Goal: Task Accomplishment & Management: Manage account settings

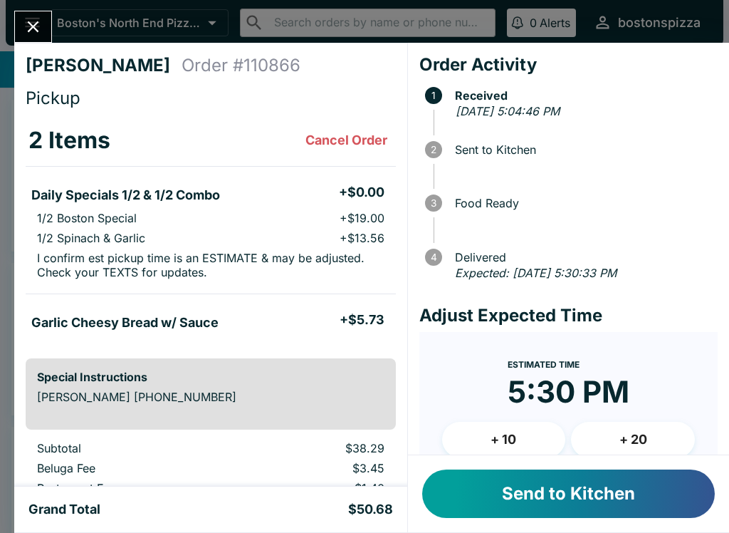
click at [610, 487] on button "Send to Kitchen" at bounding box center [568, 493] width 293 height 48
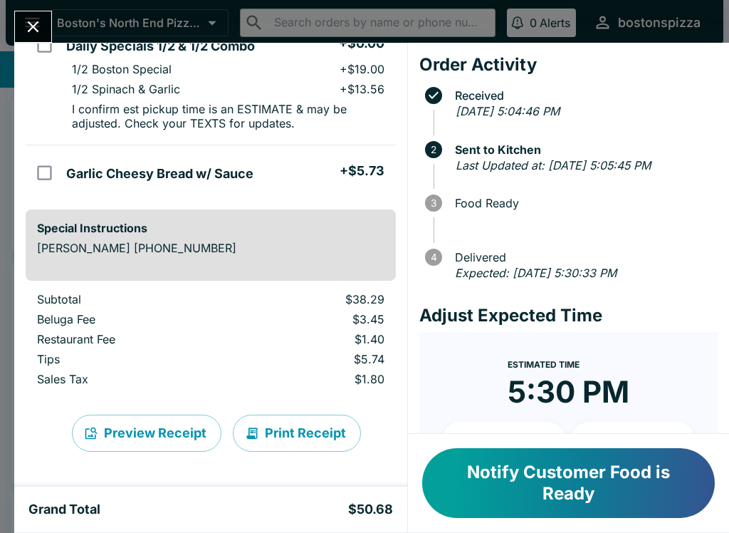
scroll to position [150, 0]
click at [38, 31] on icon "Close" at bounding box center [33, 26] width 11 height 11
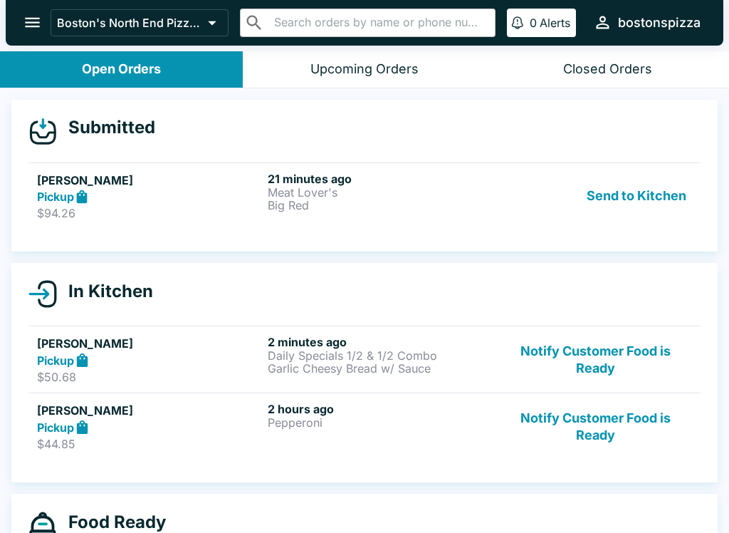
click at [202, 206] on p "$94.26" at bounding box center [149, 213] width 225 height 14
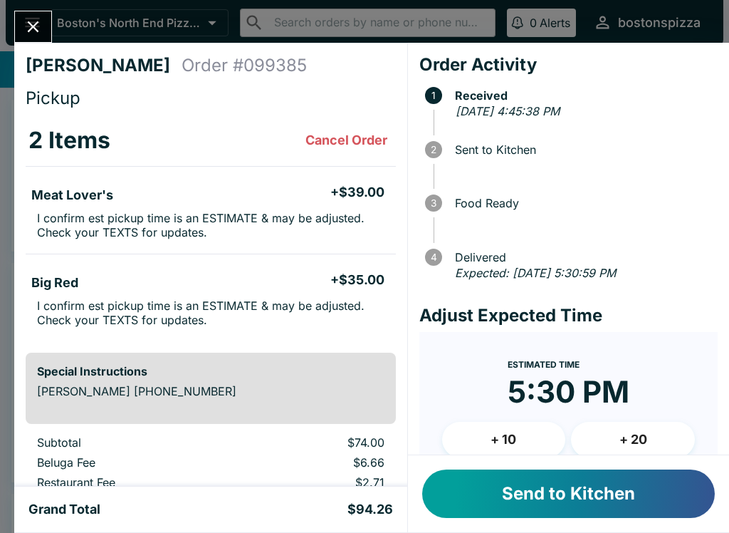
scroll to position [35, 0]
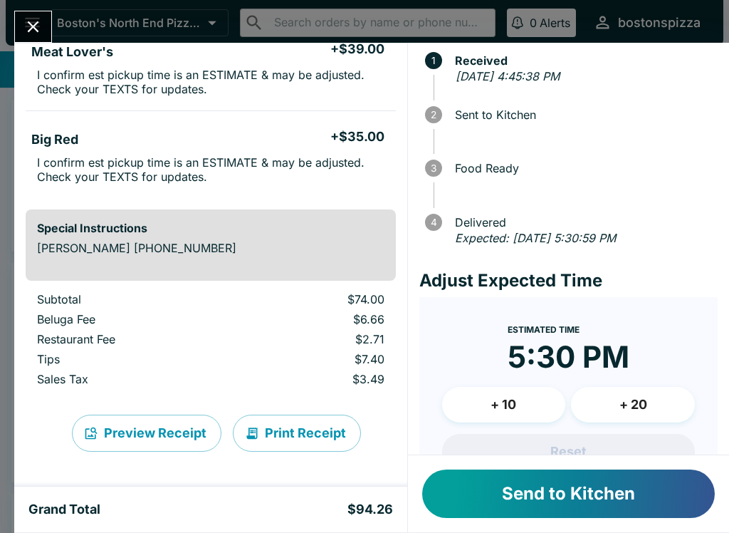
click at [550, 491] on button "Send to Kitchen" at bounding box center [568, 493] width 293 height 48
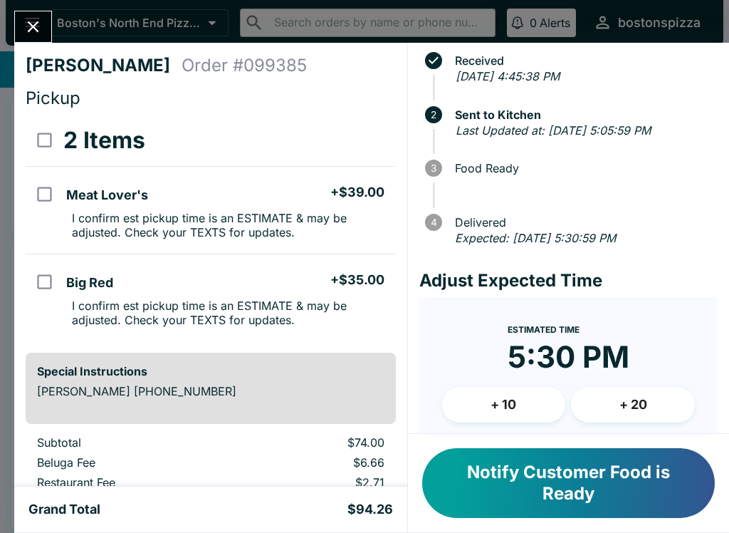
scroll to position [0, 0]
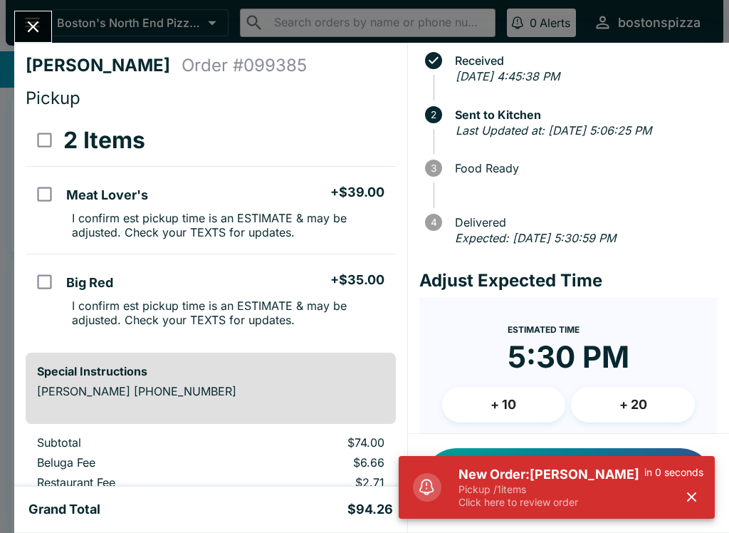
click at [472, 516] on div "New Order: [PERSON_NAME] Pickup / 1 items Click here to review order in 0 secon…" at bounding box center [557, 487] width 316 height 63
click at [545, 487] on p "Pickup / 1 items" at bounding box center [552, 489] width 186 height 13
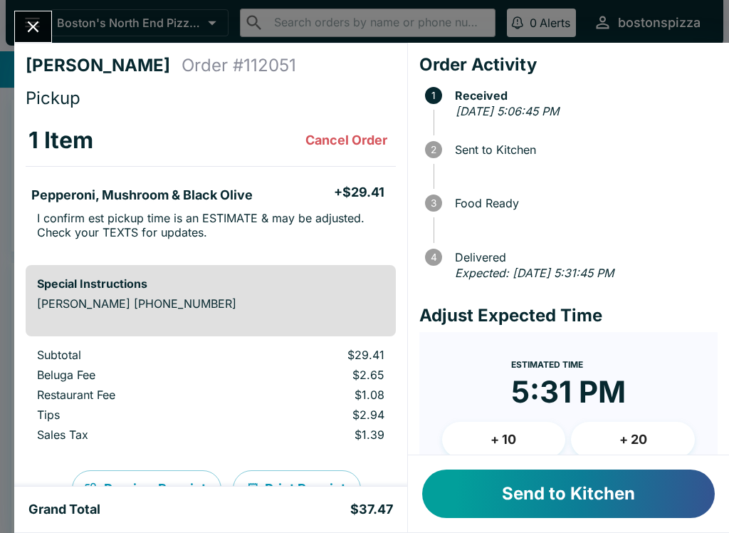
click at [539, 507] on button "Send to Kitchen" at bounding box center [568, 493] width 293 height 48
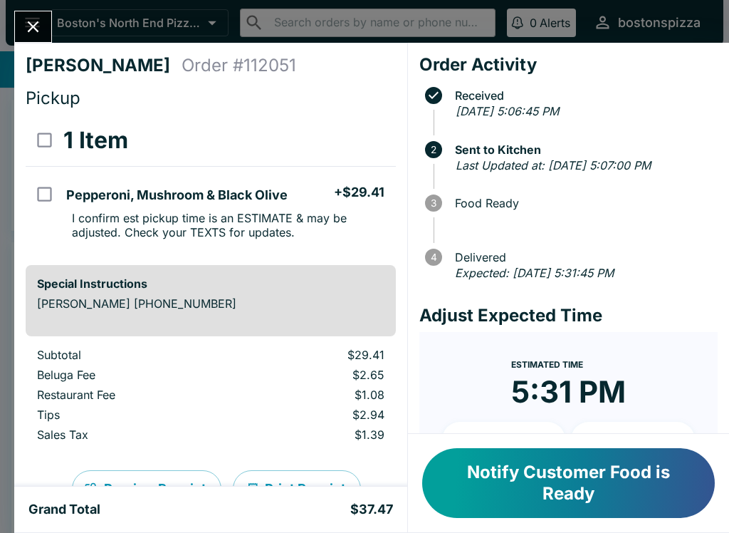
click at [36, 12] on button "Close" at bounding box center [33, 26] width 36 height 31
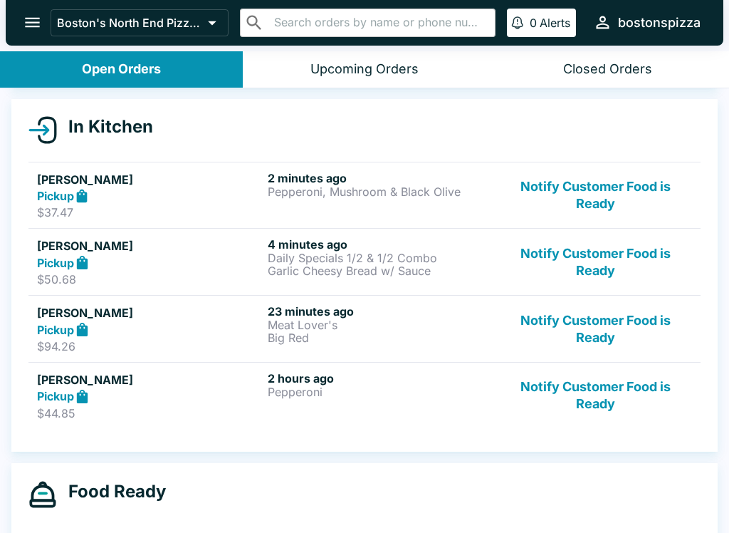
scroll to position [150, 0]
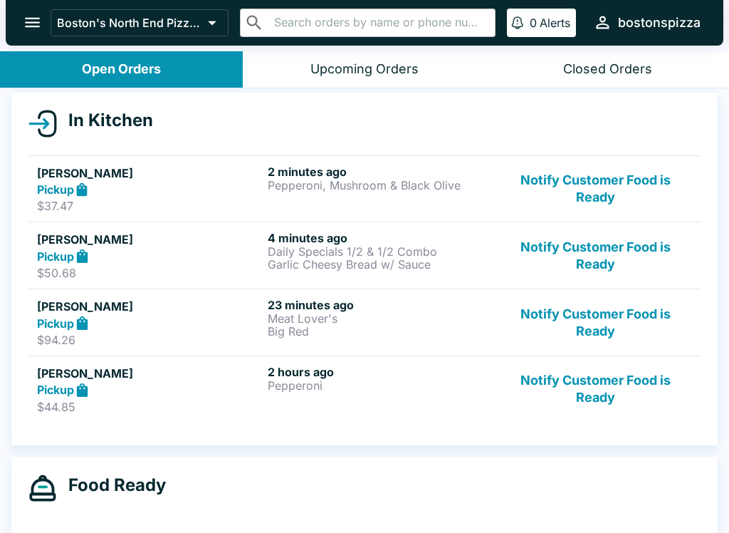
click at [597, 374] on button "Notify Customer Food is Ready" at bounding box center [595, 389] width 193 height 49
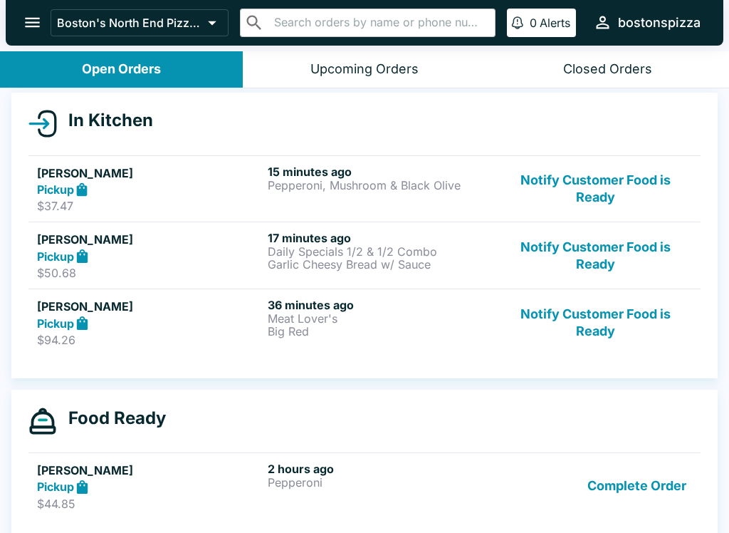
click at [609, 315] on button "Notify Customer Food is Ready" at bounding box center [595, 322] width 193 height 49
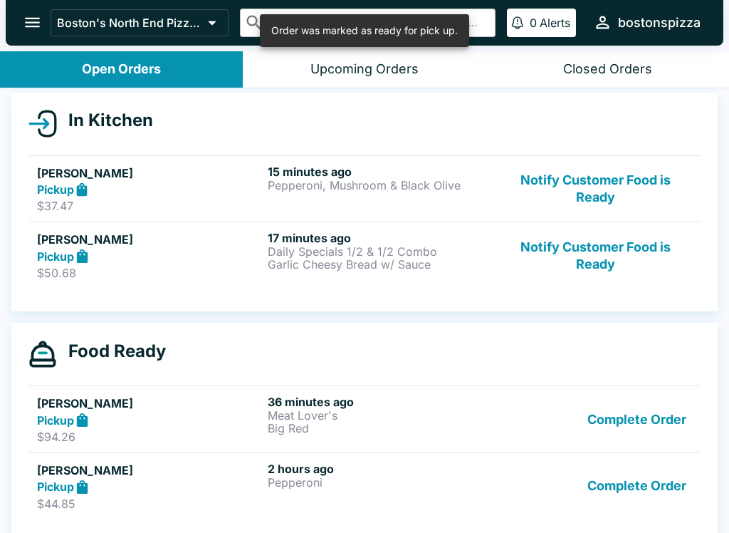
scroll to position [115, 0]
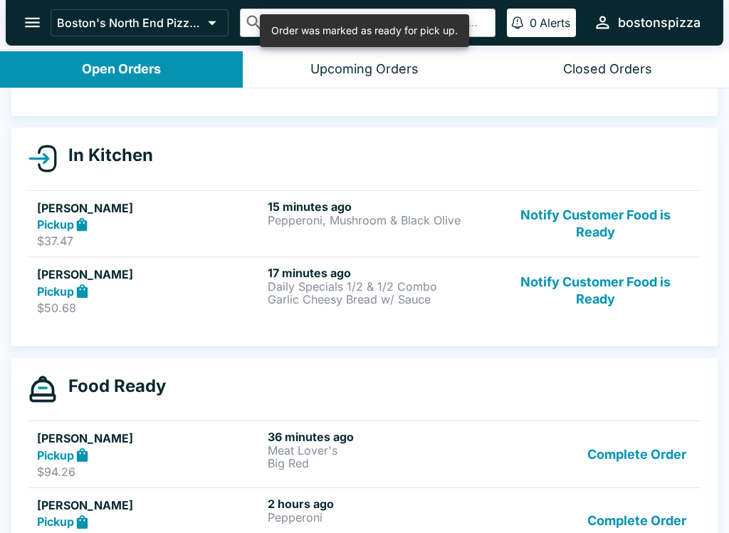
click at [618, 444] on button "Complete Order" at bounding box center [637, 454] width 110 height 49
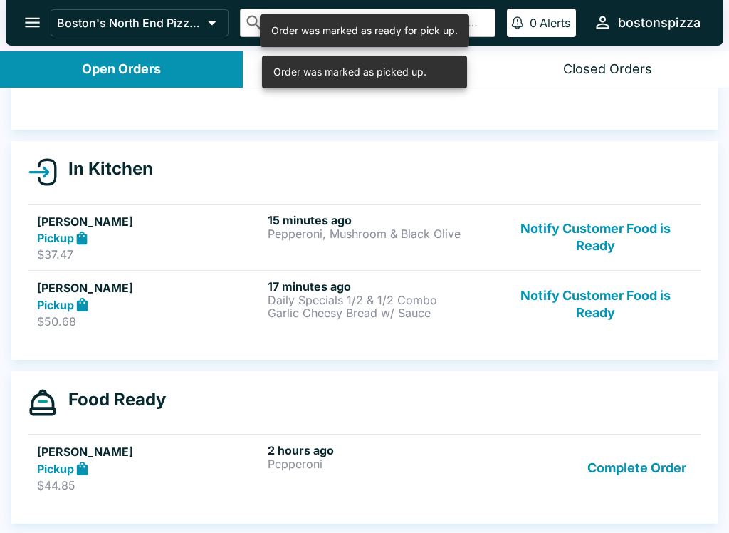
click at [641, 478] on button "Complete Order" at bounding box center [637, 467] width 110 height 49
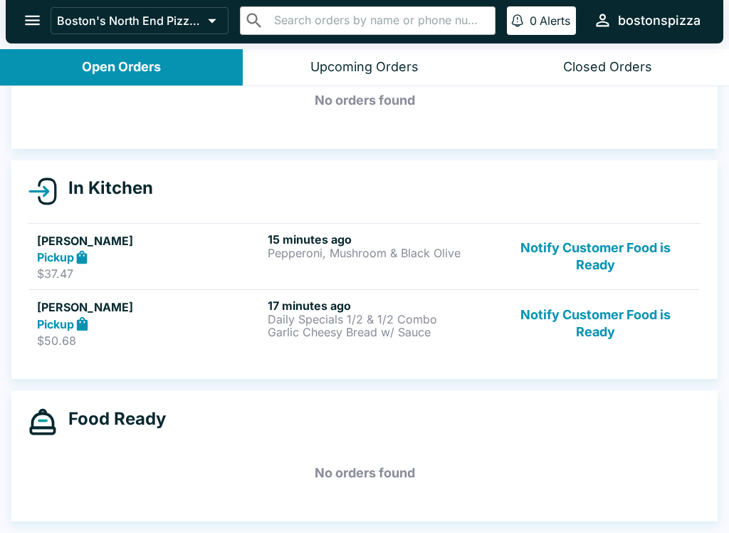
scroll to position [80, 0]
click at [602, 321] on button "Notify Customer Food is Ready" at bounding box center [595, 322] width 193 height 49
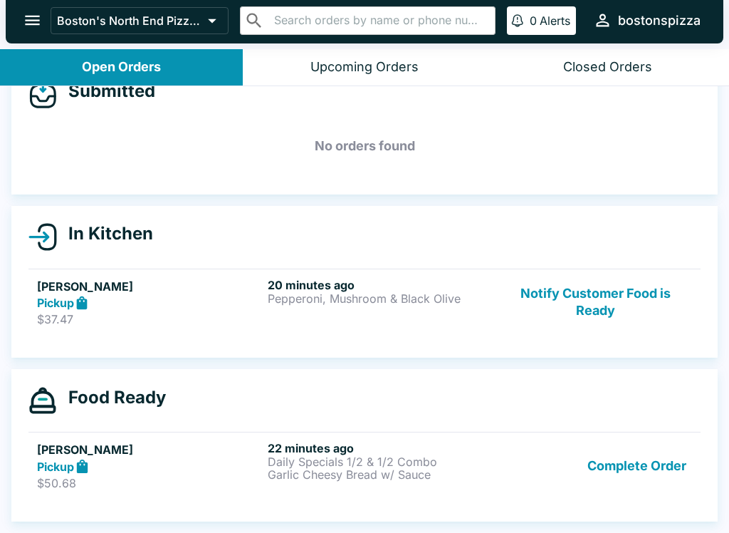
scroll to position [34, 0]
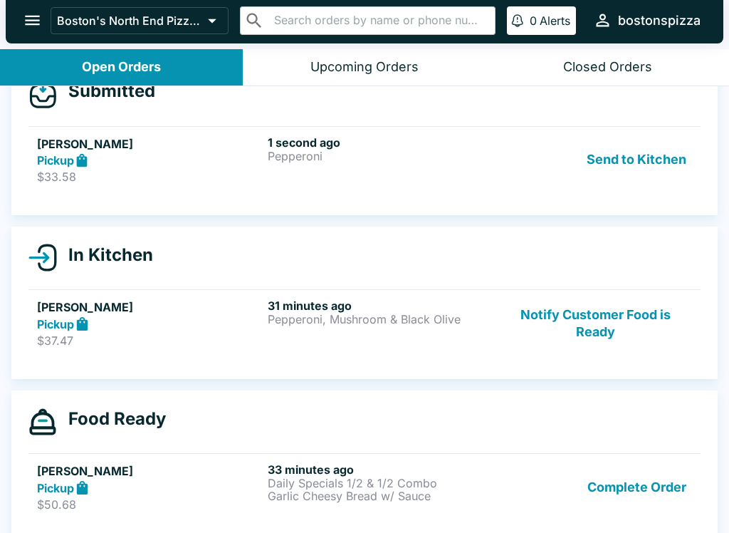
click at [524, 164] on div "Send to Kitchen" at bounding box center [595, 159] width 193 height 49
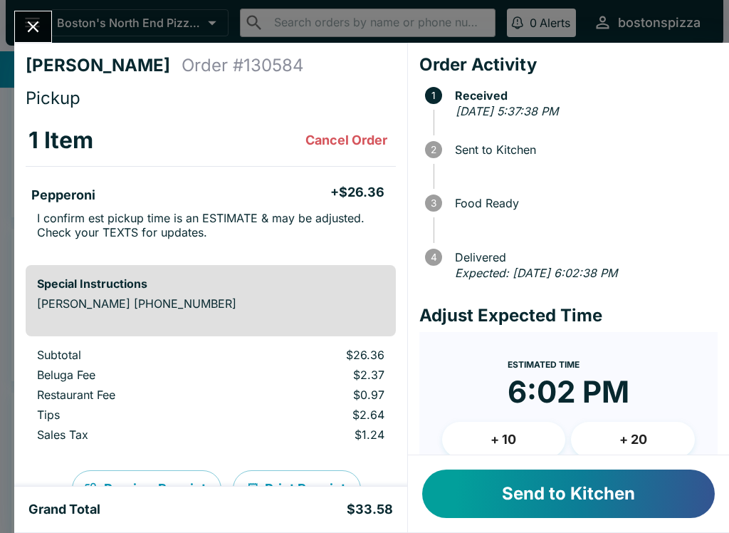
click at [583, 501] on button "Send to Kitchen" at bounding box center [568, 493] width 293 height 48
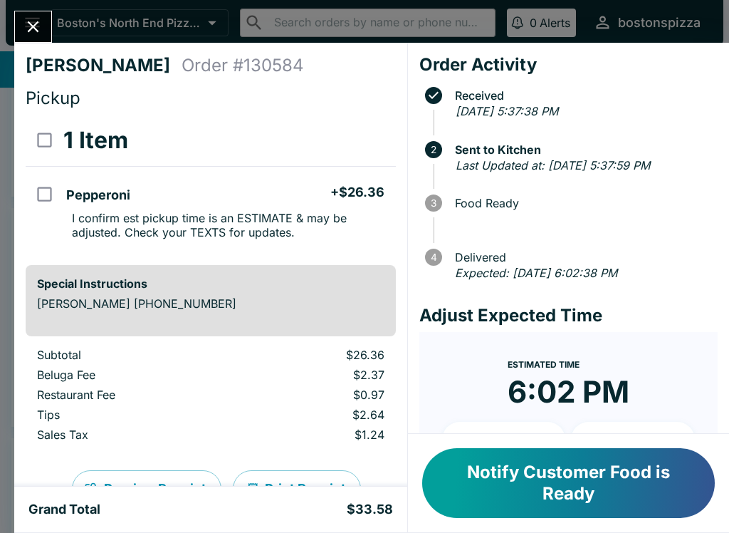
click at [13, 38] on div "[PERSON_NAME] Order # 130584 Pickup 1 Item Pepperoni + $26.36 I confirm est pic…" at bounding box center [364, 266] width 729 height 533
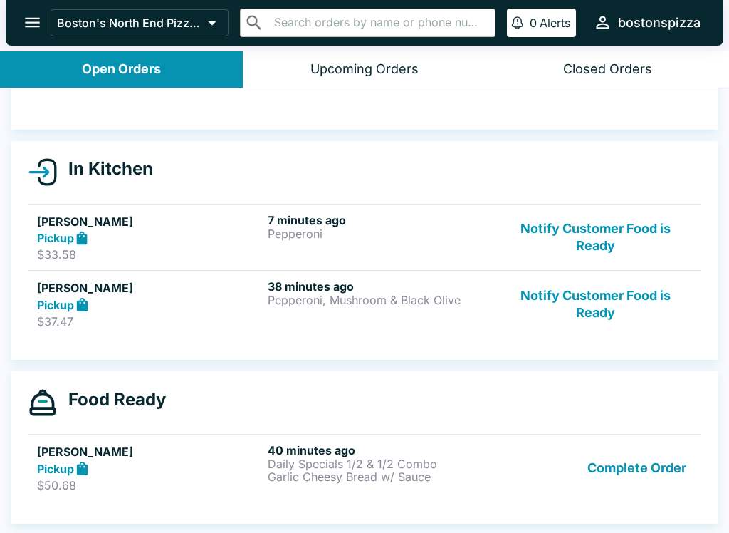
scroll to position [2, 0]
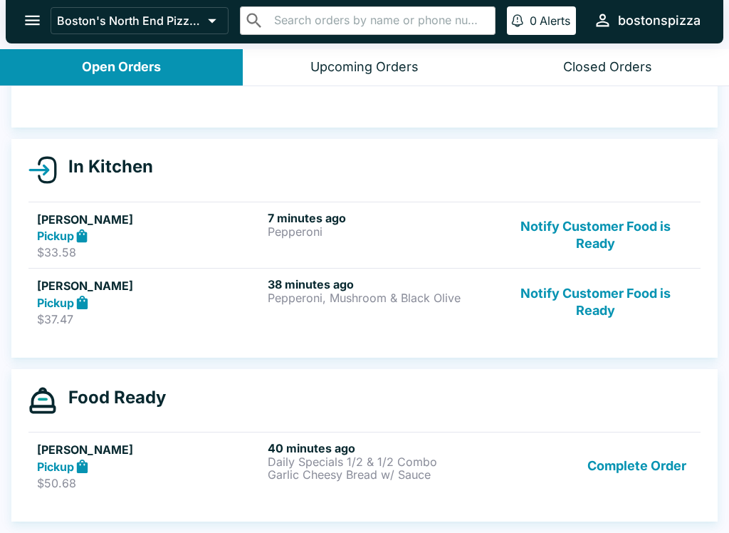
click at [616, 472] on button "Complete Order" at bounding box center [637, 465] width 110 height 49
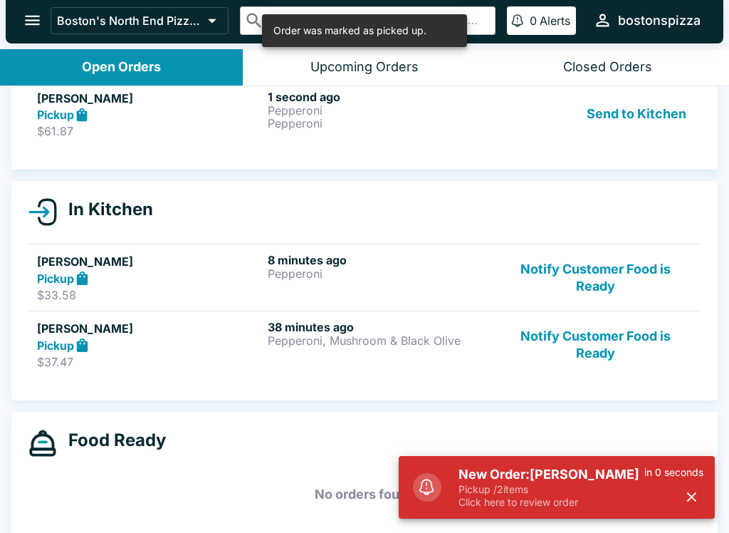
click at [550, 505] on p "Click here to review order" at bounding box center [552, 502] width 186 height 13
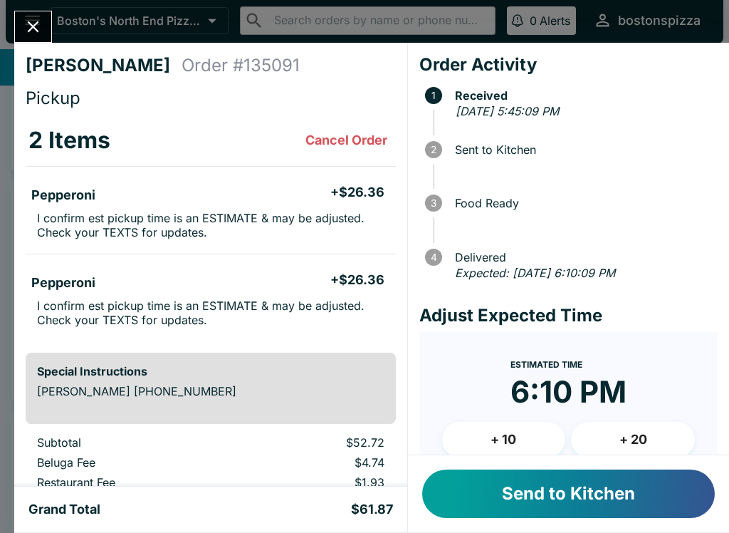
click at [571, 500] on button "Send to Kitchen" at bounding box center [568, 493] width 293 height 48
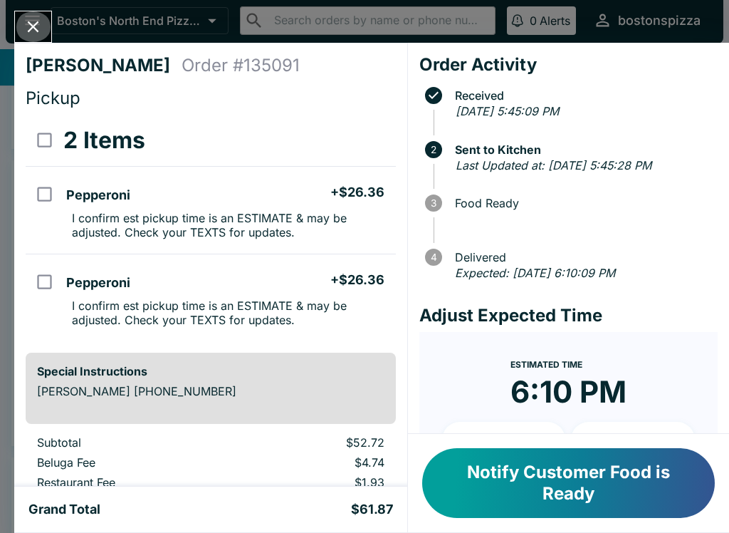
click at [24, 37] on button "Close" at bounding box center [33, 26] width 36 height 31
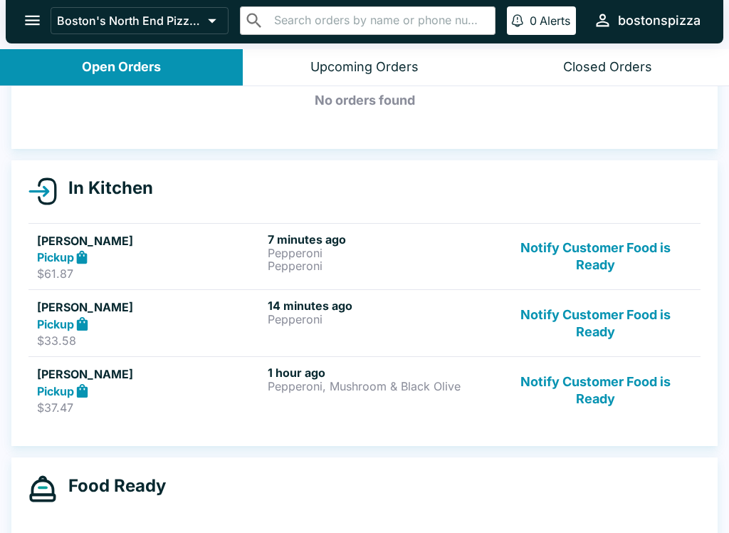
click at [631, 387] on button "Notify Customer Food is Ready" at bounding box center [595, 389] width 193 height 49
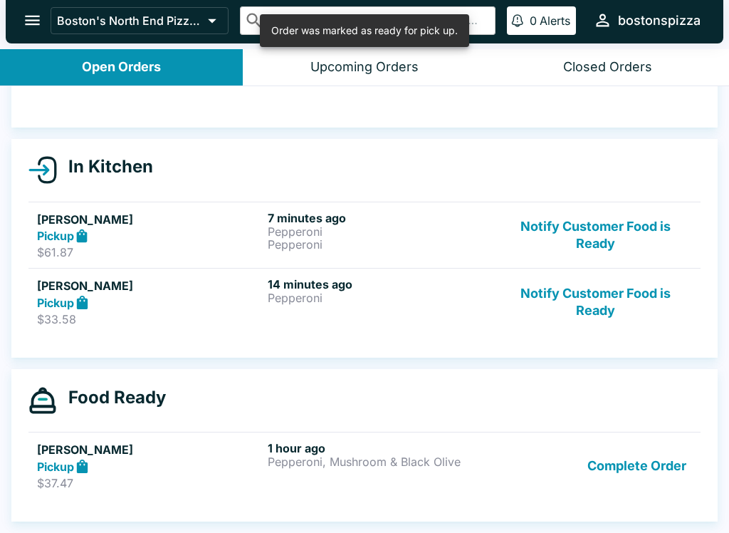
click at [642, 467] on button "Complete Order" at bounding box center [637, 465] width 110 height 49
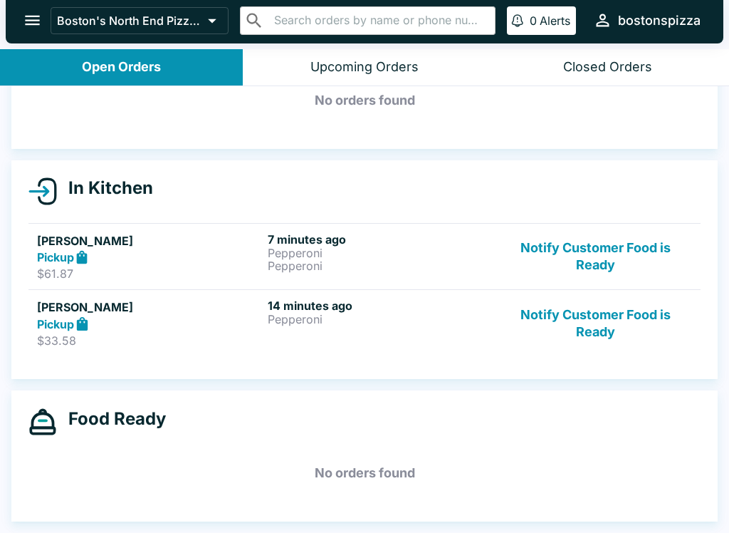
click at [583, 278] on button "Notify Customer Food is Ready" at bounding box center [595, 256] width 193 height 49
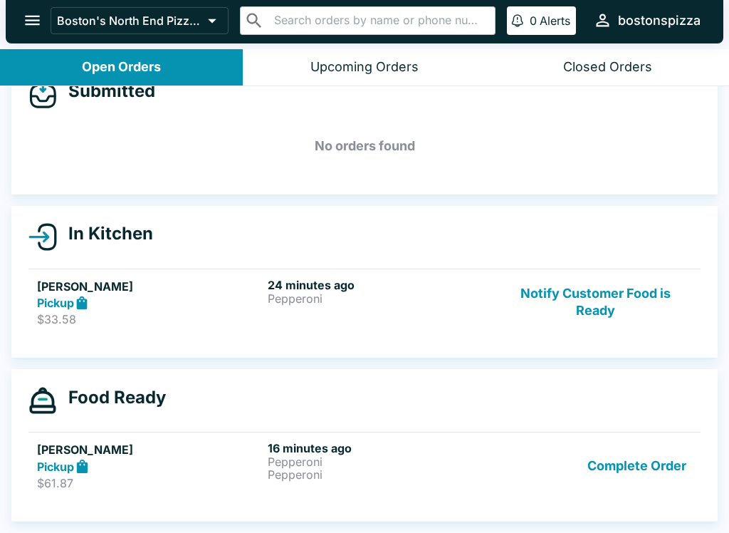
scroll to position [34, 0]
click at [556, 287] on button "Notify Customer Food is Ready" at bounding box center [595, 302] width 193 height 49
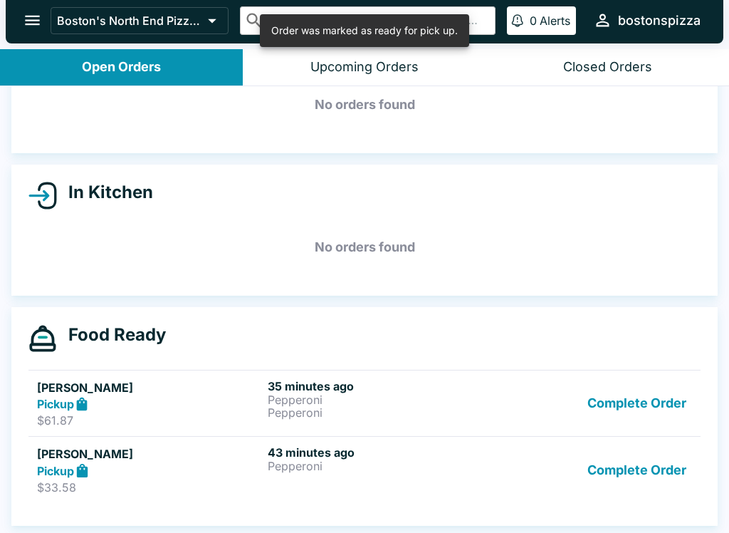
click at [623, 489] on button "Complete Order" at bounding box center [637, 469] width 110 height 49
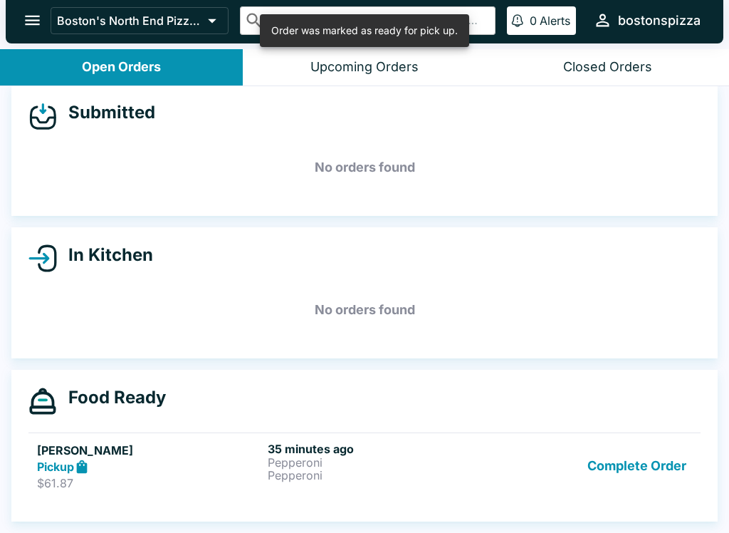
scroll to position [13, 0]
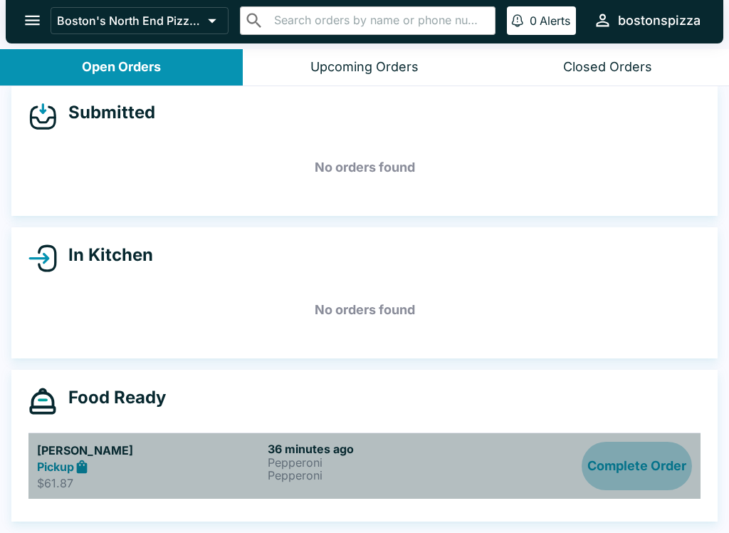
click at [630, 467] on button "Complete Order" at bounding box center [637, 466] width 110 height 49
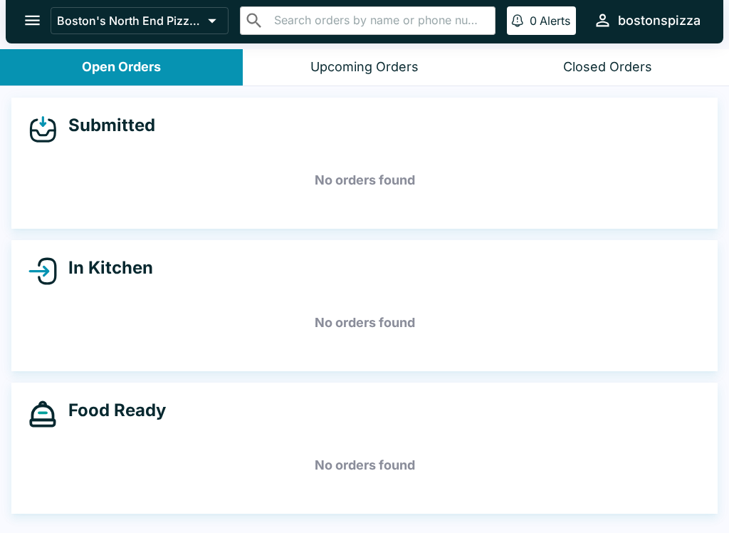
click at [31, 24] on icon "open drawer" at bounding box center [32, 20] width 19 height 19
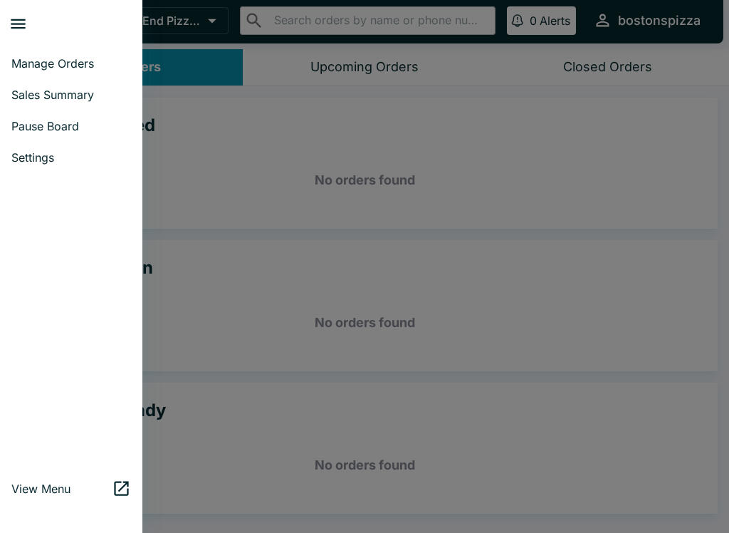
click at [24, 84] on link "Sales Summary" at bounding box center [71, 94] width 142 height 31
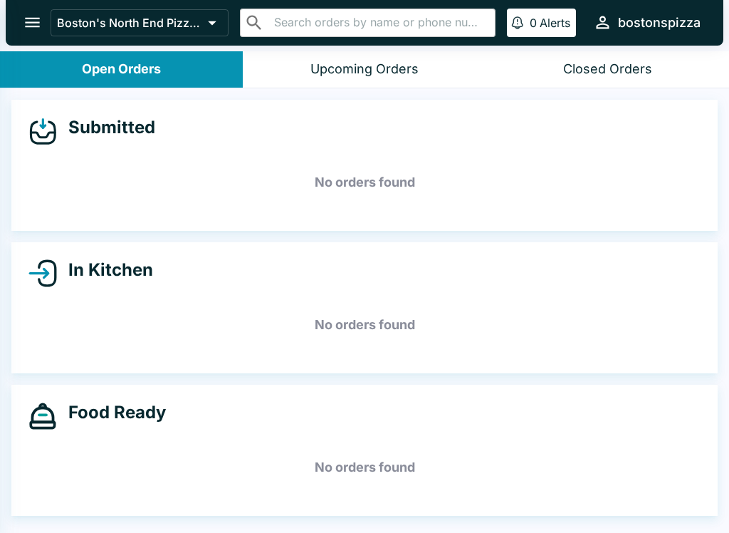
select select "03:00"
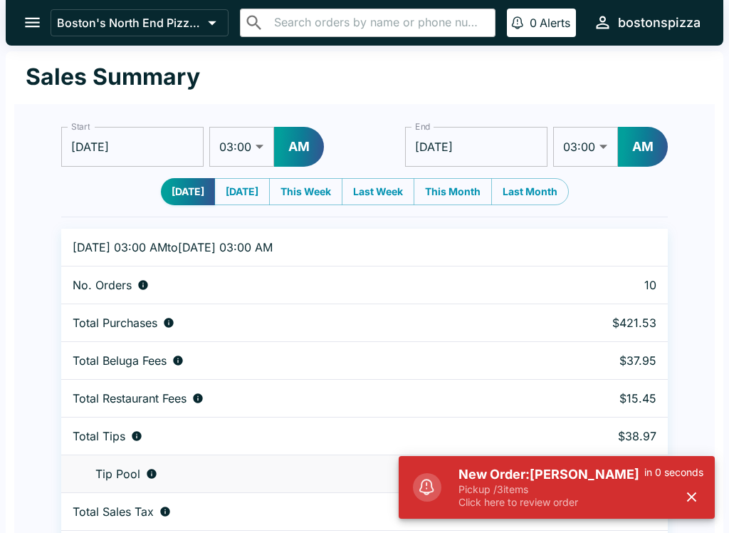
click at [432, 497] on span at bounding box center [427, 487] width 28 height 28
click at [506, 474] on h5 "New Order: [PERSON_NAME]" at bounding box center [552, 474] width 186 height 17
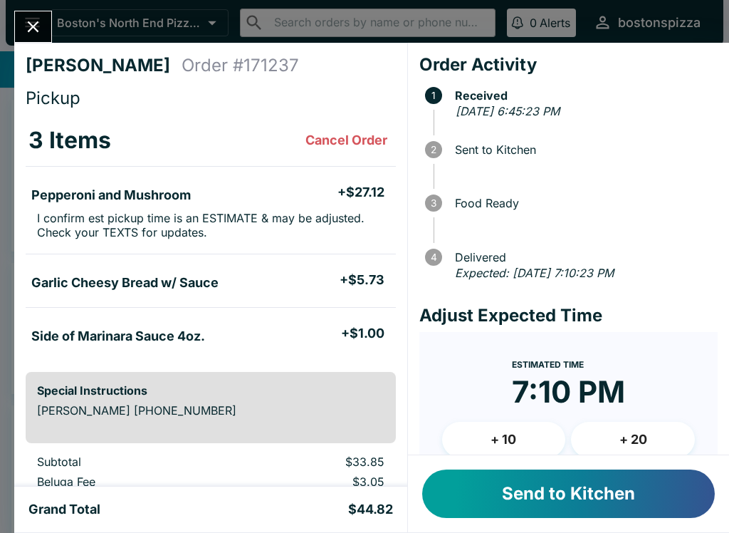
scroll to position [36, 0]
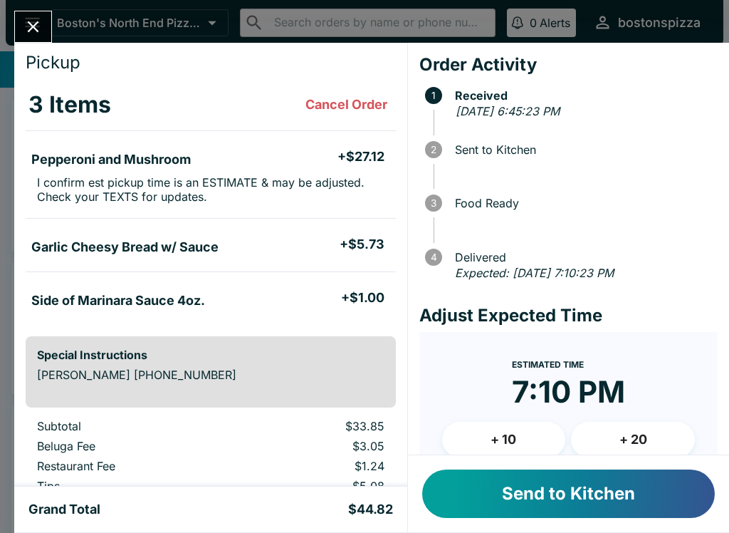
click at [500, 432] on button "+ 10" at bounding box center [504, 440] width 124 height 36
click at [487, 493] on button "Send to Kitchen" at bounding box center [568, 493] width 293 height 48
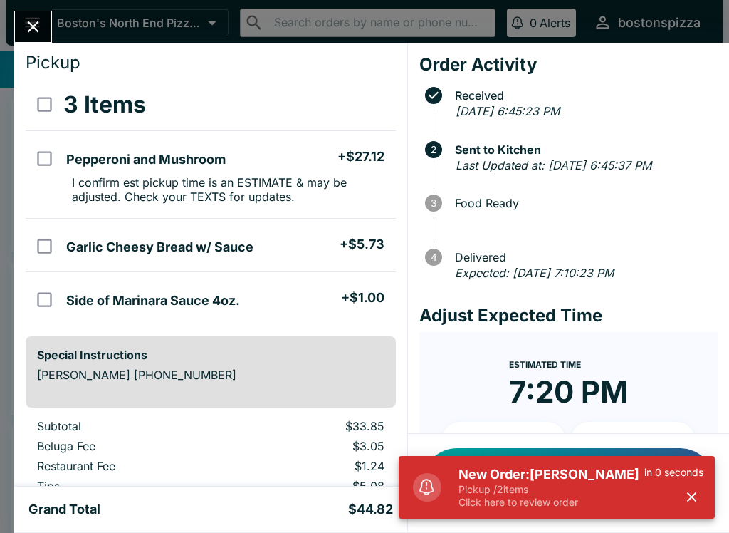
click at [583, 487] on p "Pickup / 2 items" at bounding box center [552, 489] width 186 height 13
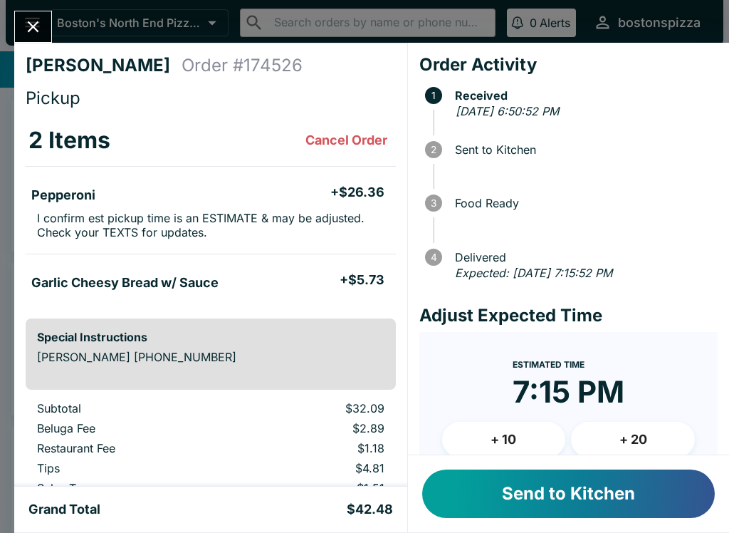
click at [37, 33] on icon "Close" at bounding box center [33, 26] width 19 height 19
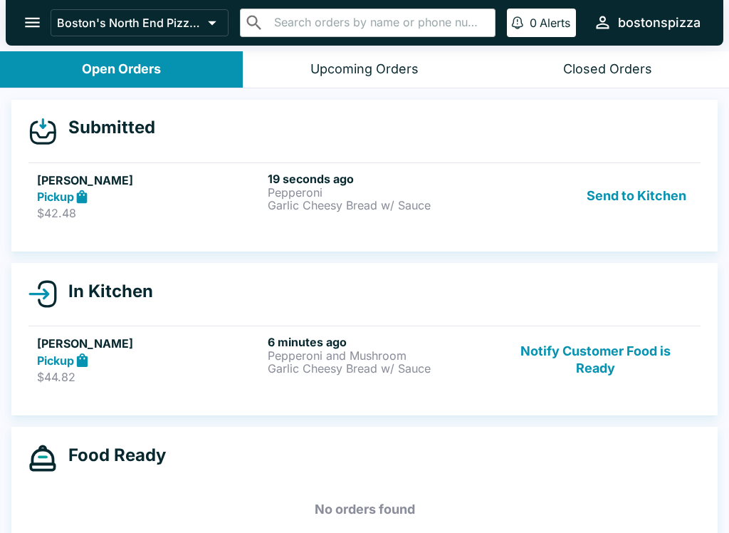
click at [230, 184] on h5 "[PERSON_NAME]" at bounding box center [149, 180] width 225 height 17
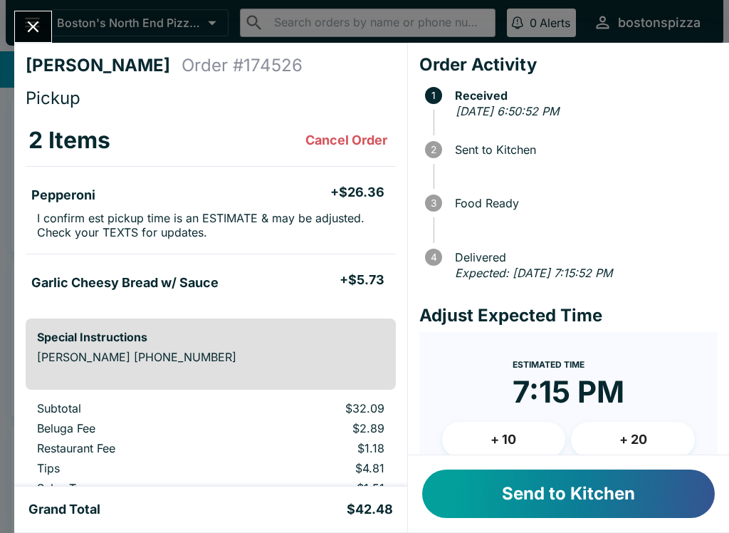
click at [469, 497] on button "Send to Kitchen" at bounding box center [568, 493] width 293 height 48
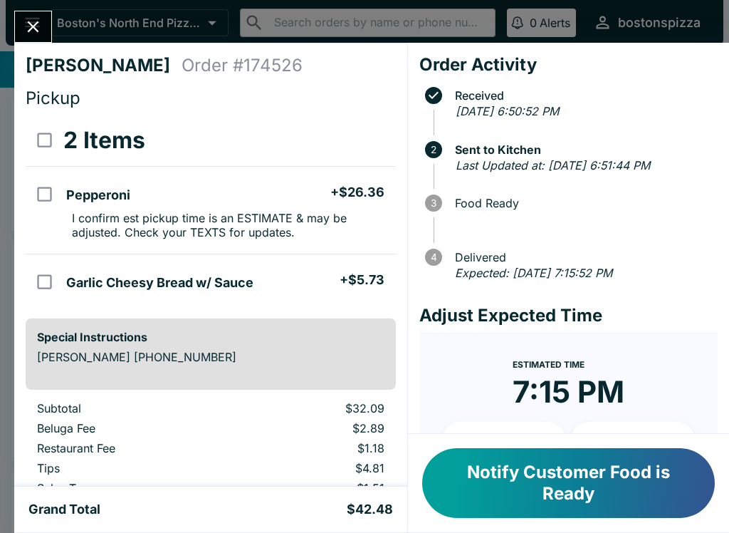
click at [42, 33] on icon "Close" at bounding box center [33, 26] width 19 height 19
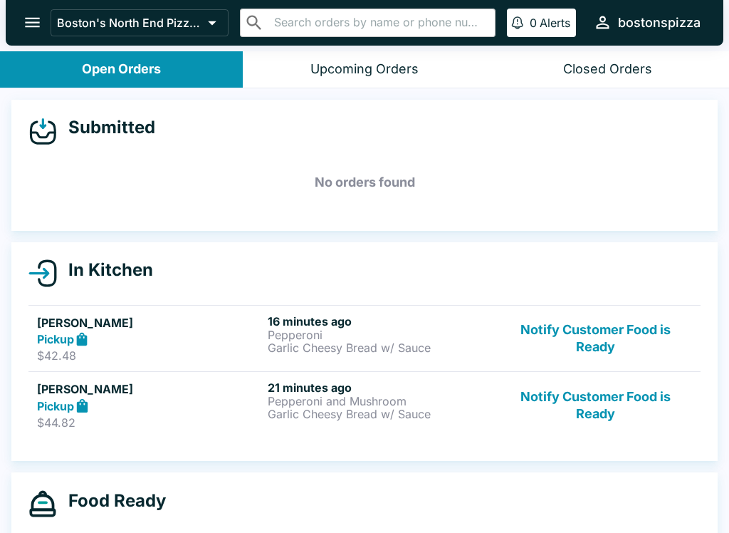
click at [598, 334] on button "Notify Customer Food is Ready" at bounding box center [595, 338] width 193 height 49
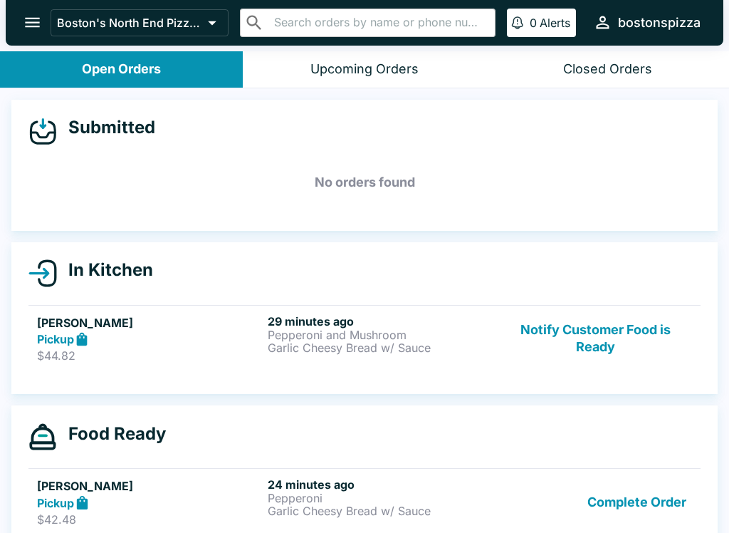
click at [599, 338] on button "Notify Customer Food is Ready" at bounding box center [595, 338] width 193 height 49
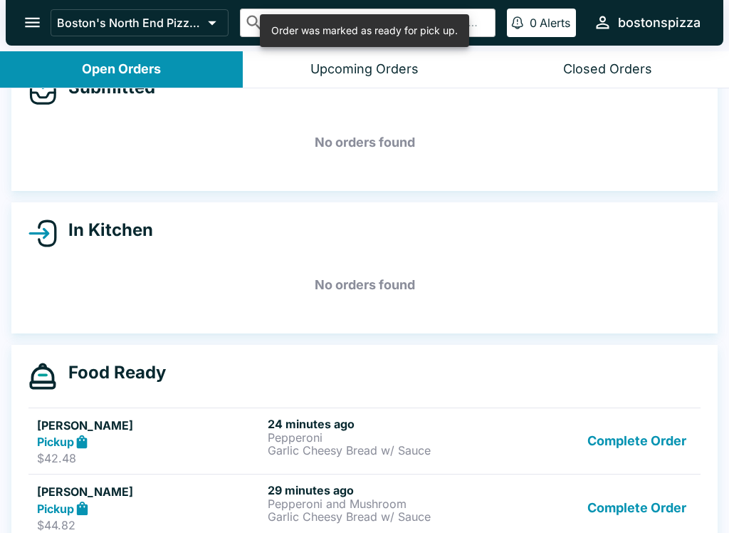
click at [625, 437] on button "Complete Order" at bounding box center [637, 441] width 110 height 49
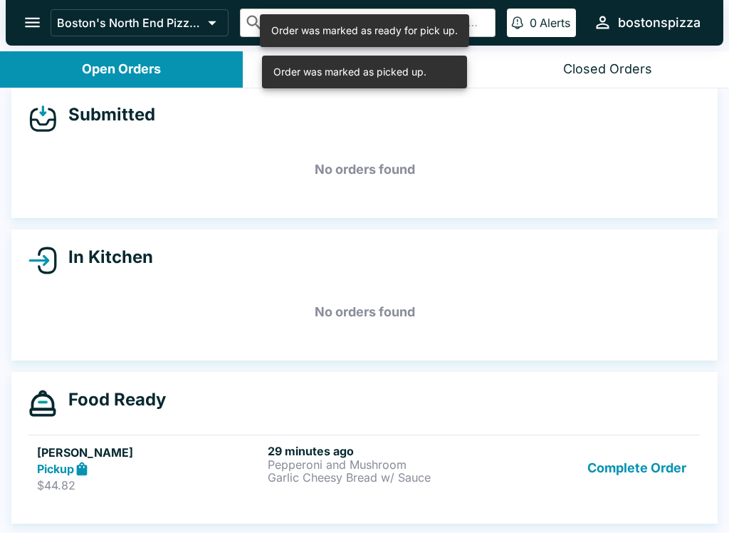
scroll to position [13, 0]
click at [637, 477] on button "Complete Order" at bounding box center [637, 468] width 110 height 49
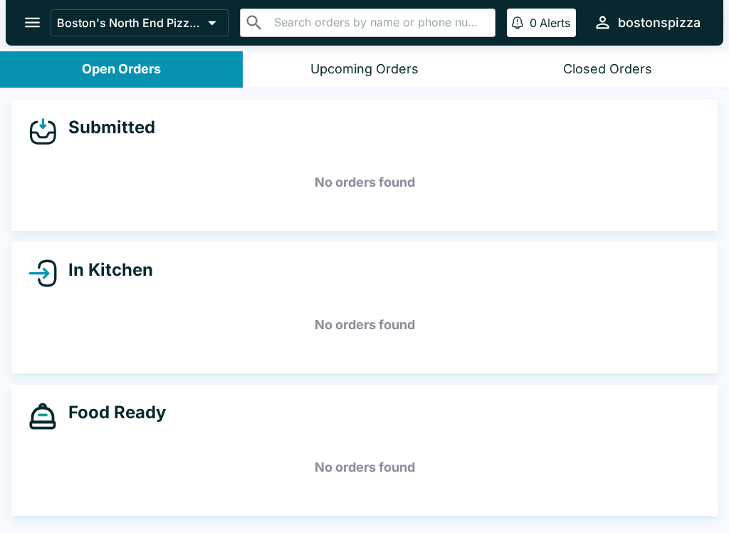
click at [38, 36] on button "open drawer" at bounding box center [32, 22] width 36 height 36
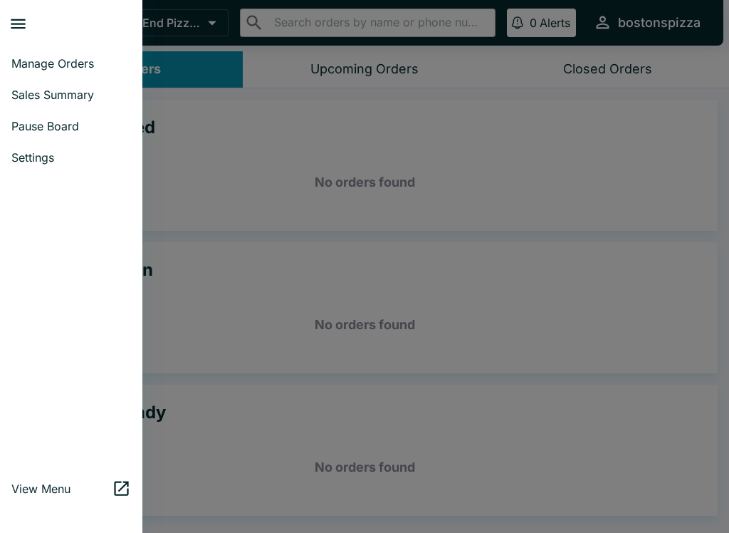
click at [56, 98] on span "Sales Summary" at bounding box center [71, 95] width 120 height 14
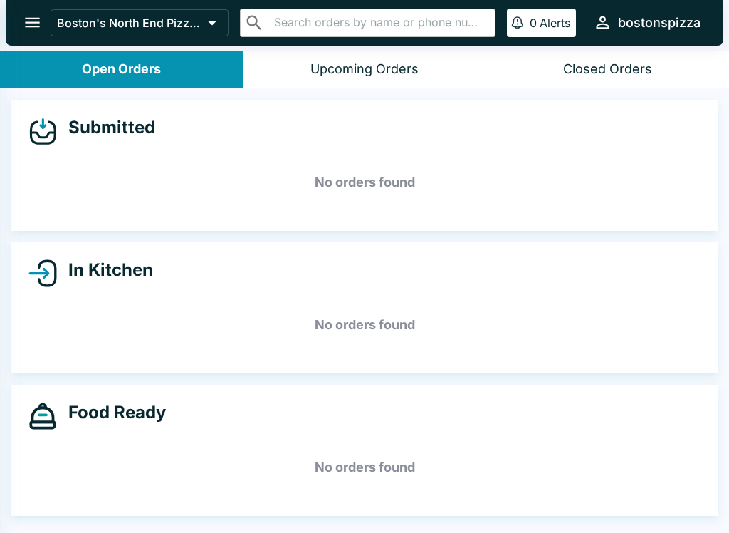
select select "03:00"
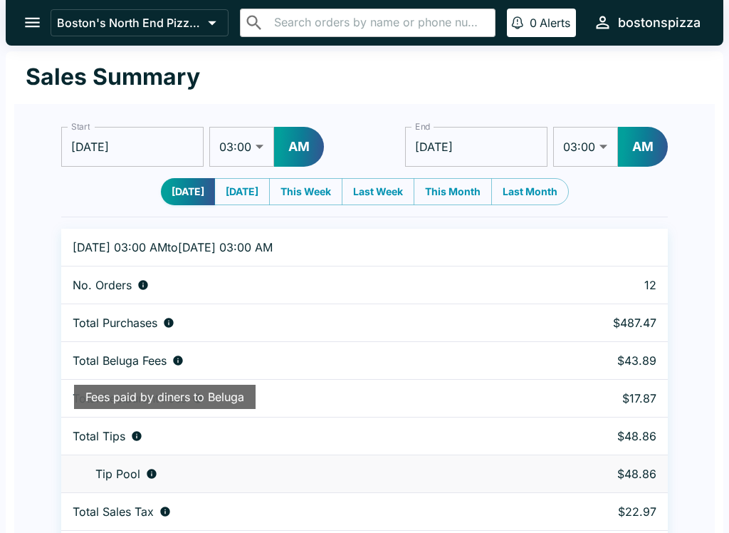
click at [34, 19] on icon "open drawer" at bounding box center [32, 23] width 15 height 10
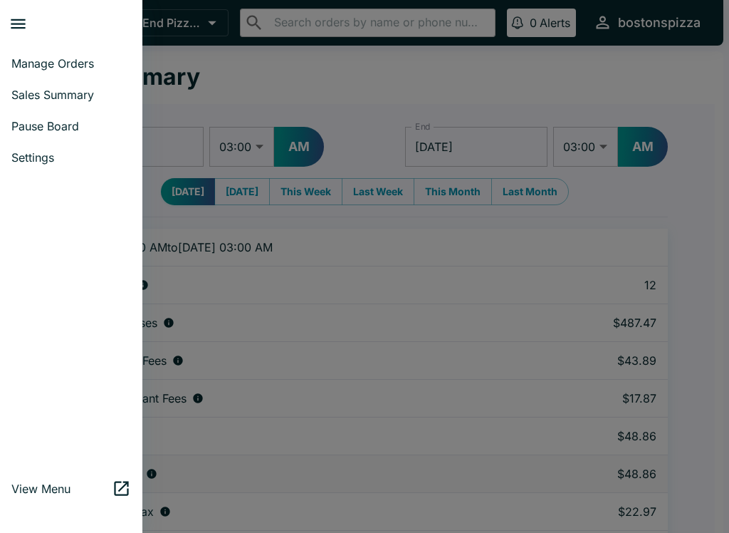
click at [85, 57] on span "Manage Orders" at bounding box center [71, 63] width 120 height 14
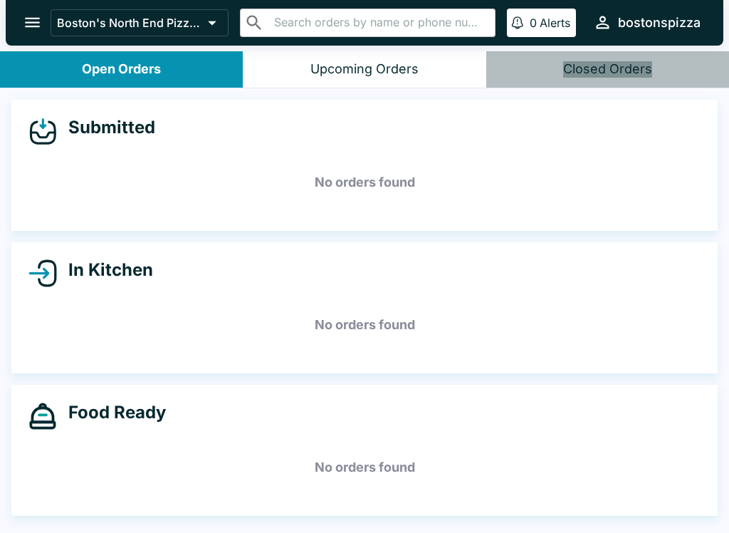
click at [633, 63] on div "Closed Orders" at bounding box center [607, 69] width 89 height 16
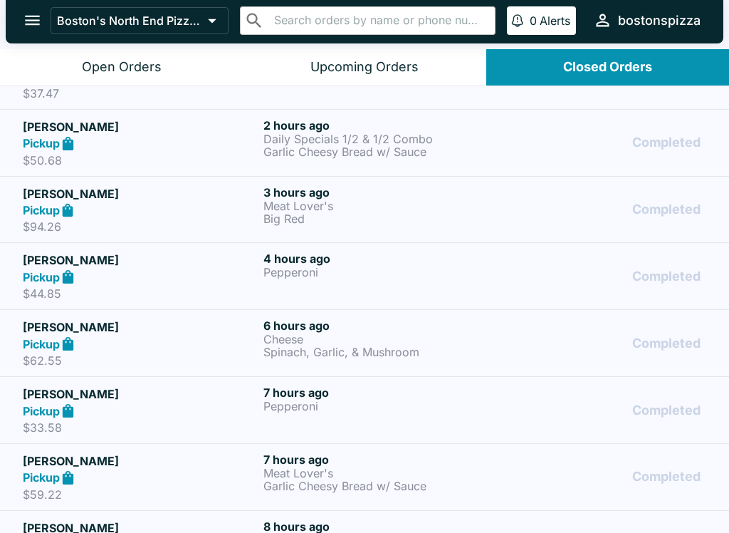
scroll to position [291, 0]
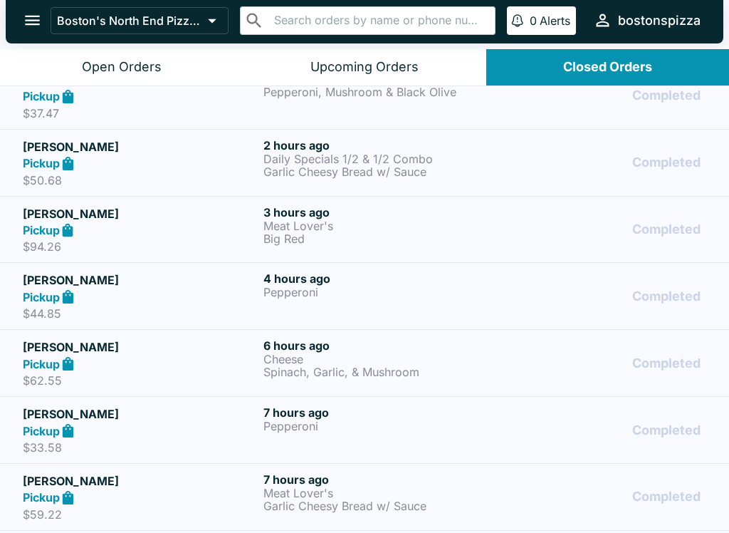
click at [157, 74] on div "Open Orders" at bounding box center [122, 67] width 80 height 16
